Goal: Transaction & Acquisition: Purchase product/service

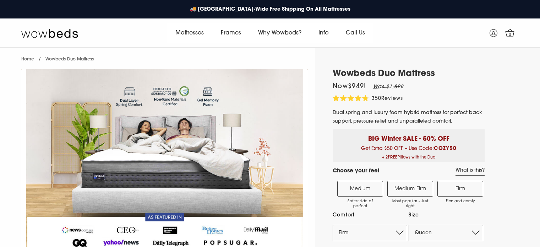
select select "Firm"
select select "Queen"
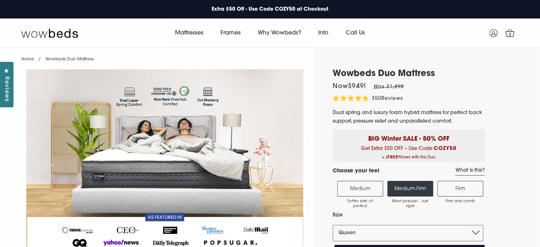
click at [452, 187] on label "Firm Firm and comfy" at bounding box center [460, 189] width 46 height 16
click at [0, 0] on input "Firm Firm and comfy" at bounding box center [0, 0] width 0 height 0
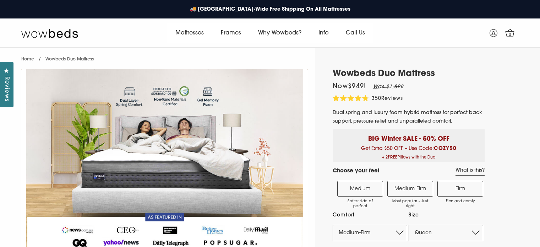
select select "Queen"
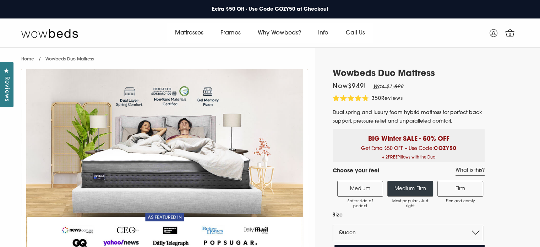
click at [460, 192] on label "Firm Firm and comfy" at bounding box center [460, 189] width 46 height 16
click at [0, 0] on input "Firm Firm and comfy" at bounding box center [0, 0] width 0 height 0
